Goal: Task Accomplishment & Management: Manage account settings

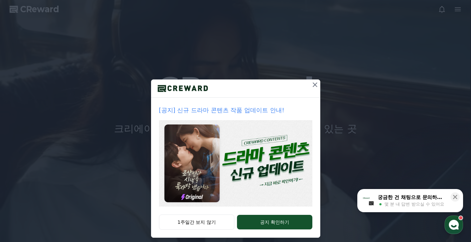
click at [313, 84] on icon at bounding box center [315, 85] width 8 height 8
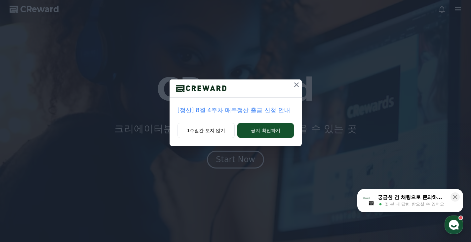
click at [298, 84] on icon at bounding box center [297, 85] width 8 height 8
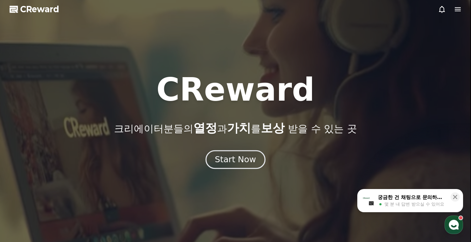
click at [232, 158] on div "Start Now" at bounding box center [235, 159] width 41 height 11
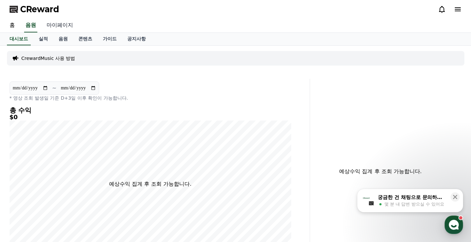
click at [52, 25] on link "마이페이지" at bounding box center [59, 26] width 37 height 14
select select "**********"
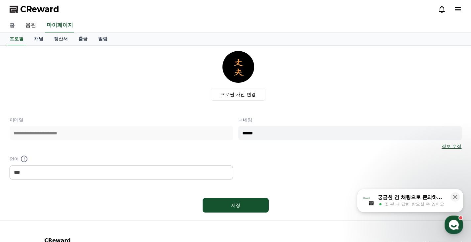
click at [15, 25] on link "홈" at bounding box center [12, 26] width 16 height 14
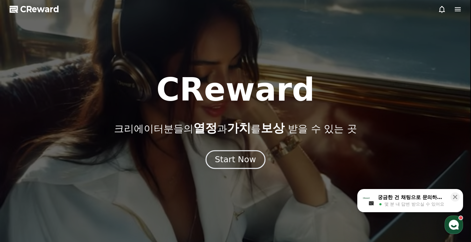
click at [220, 161] on div "Start Now" at bounding box center [235, 159] width 41 height 11
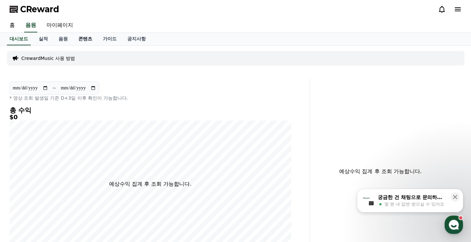
click at [83, 38] on link "콘텐츠" at bounding box center [85, 39] width 24 height 13
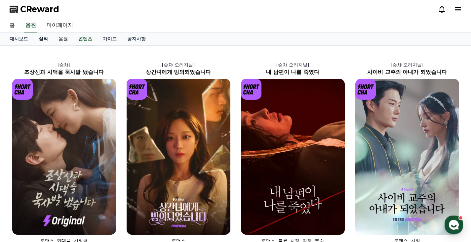
click at [41, 39] on link "실적" at bounding box center [43, 39] width 20 height 13
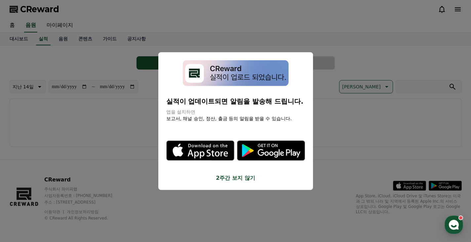
click at [281, 14] on button "close modal" at bounding box center [235, 121] width 471 height 242
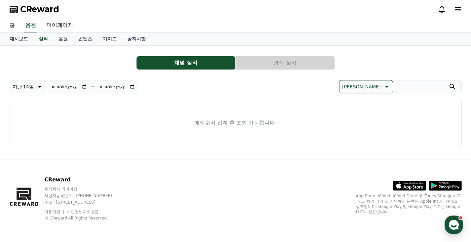
click at [13, 25] on link "홈" at bounding box center [12, 26] width 16 height 14
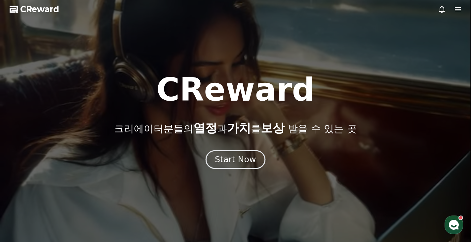
click at [216, 156] on button "Start Now" at bounding box center [236, 159] width 60 height 19
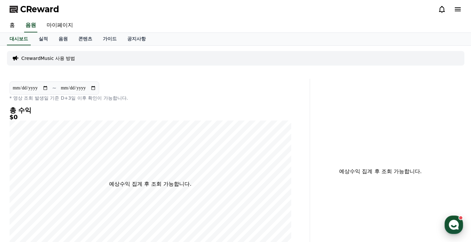
click at [453, 222] on use "button" at bounding box center [454, 225] width 10 height 10
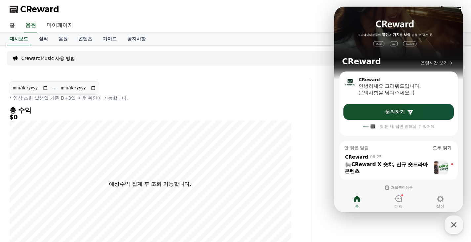
click at [296, 24] on div "홈 음원 마이페이지" at bounding box center [235, 26] width 463 height 14
click at [455, 225] on icon "button" at bounding box center [453, 224] width 5 height 5
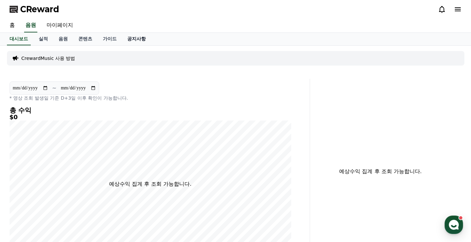
click at [134, 34] on link "공지사항" at bounding box center [136, 39] width 29 height 13
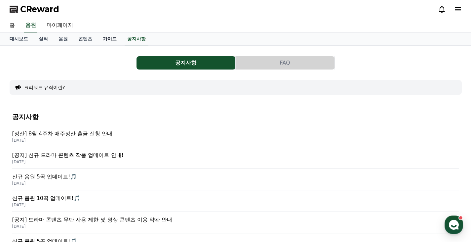
click at [106, 38] on link "가이드" at bounding box center [110, 39] width 24 height 13
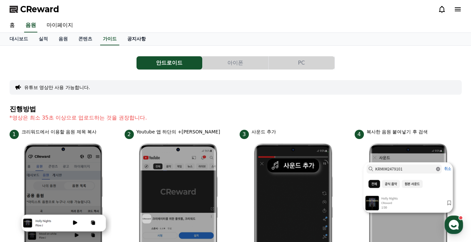
click at [141, 40] on link "공지사항" at bounding box center [136, 39] width 29 height 13
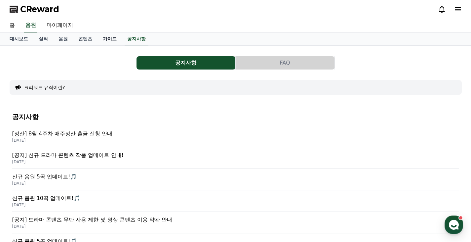
click at [107, 39] on link "가이드" at bounding box center [110, 39] width 24 height 13
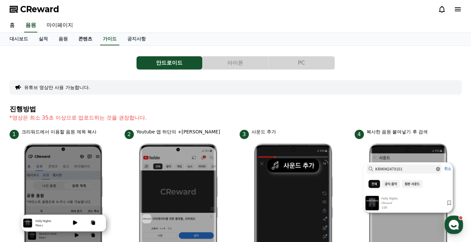
click at [83, 38] on link "콘텐츠" at bounding box center [85, 39] width 24 height 13
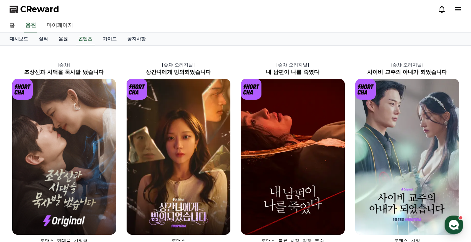
click at [59, 39] on link "음원" at bounding box center [63, 39] width 20 height 13
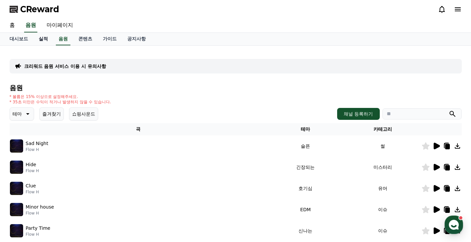
click at [45, 39] on link "실적" at bounding box center [43, 39] width 20 height 13
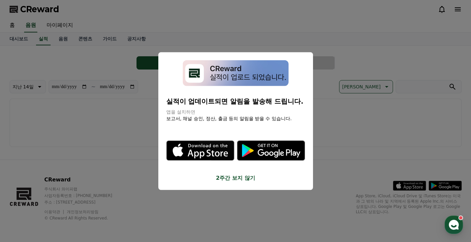
click at [23, 37] on button "close modal" at bounding box center [235, 121] width 471 height 242
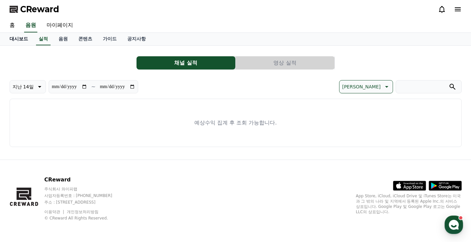
click at [20, 37] on link "대시보드" at bounding box center [18, 39] width 29 height 13
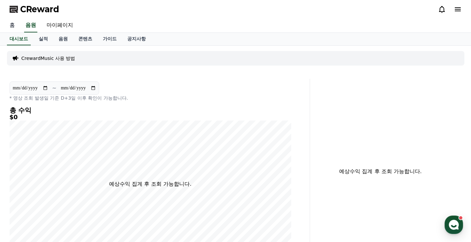
click at [12, 26] on link "홈" at bounding box center [12, 26] width 16 height 14
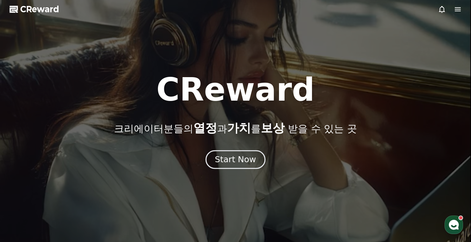
click at [239, 160] on div "Start Now" at bounding box center [235, 159] width 41 height 11
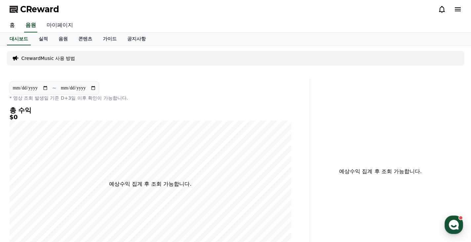
click at [59, 27] on link "마이페이지" at bounding box center [59, 26] width 37 height 14
select select "**********"
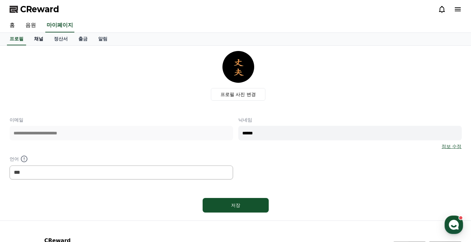
click at [35, 36] on link "채널" at bounding box center [39, 39] width 20 height 13
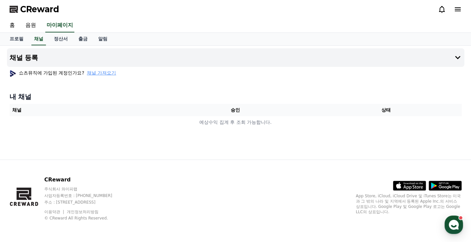
click at [97, 72] on span "채널 가져오기" at bounding box center [101, 72] width 29 height 7
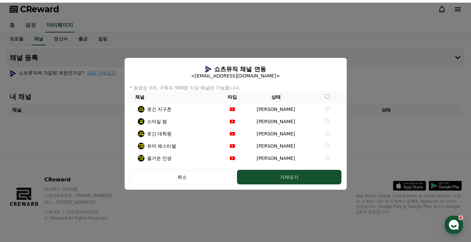
click at [201, 86] on p "* 동영상 3개, 구독자 500명 이상 채널만 가능합니다." at bounding box center [236, 87] width 222 height 7
click at [241, 85] on p "* 동영상 3개, 구독자 500명 이상 채널만 가능합니다." at bounding box center [236, 87] width 222 height 7
click at [230, 85] on p "* 동영상 3개, 구독자 500명 이상 채널만 가능합니다." at bounding box center [236, 87] width 222 height 7
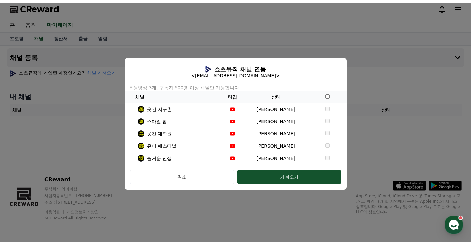
click at [230, 85] on p "* 동영상 3개, 구독자 500명 이상 채널만 가능합니다." at bounding box center [236, 87] width 222 height 7
click at [167, 71] on div "쇼츠뮤직 채널 연동 <[EMAIL_ADDRESS][DOMAIN_NAME]>" at bounding box center [236, 72] width 222 height 19
click at [176, 177] on div "취소" at bounding box center [182, 177] width 85 height 7
